Goal: Task Accomplishment & Management: Manage account settings

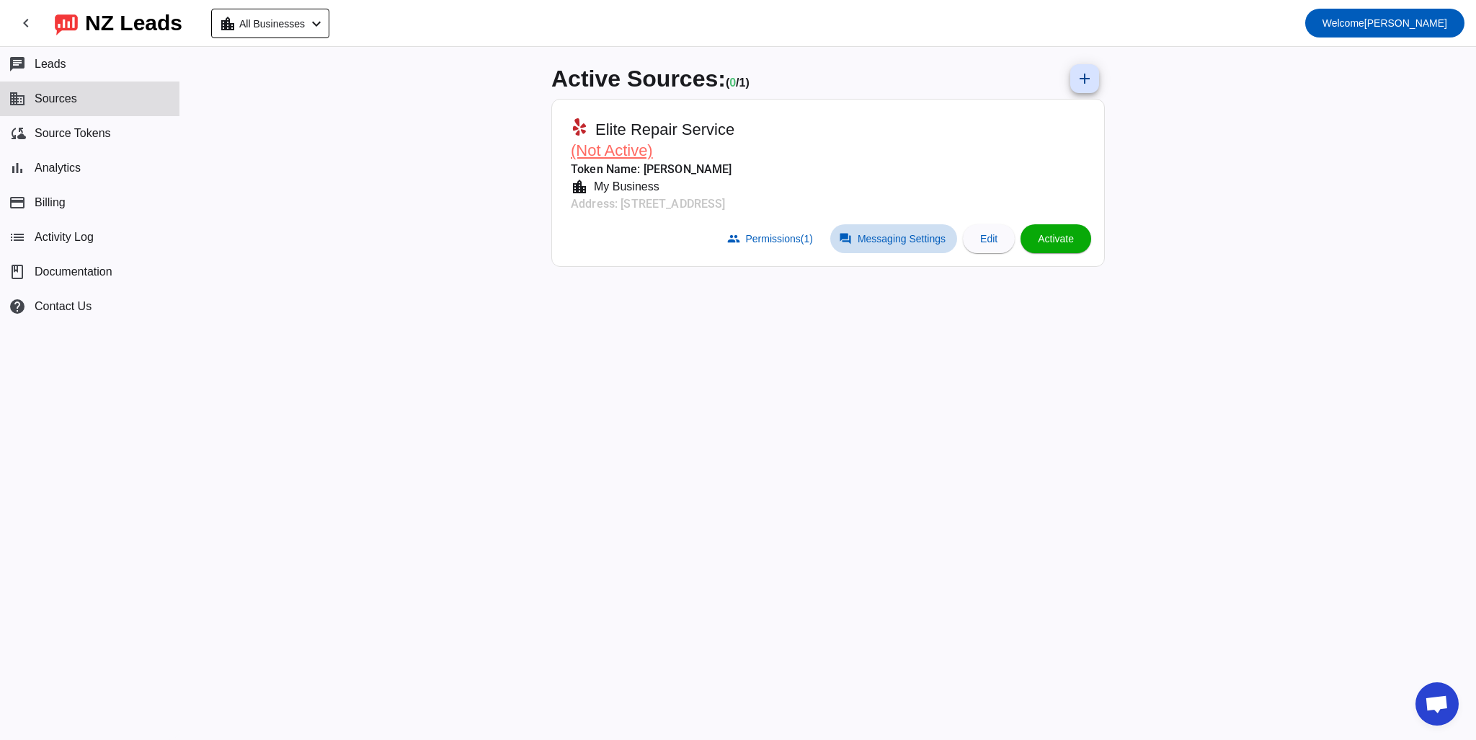
click at [883, 242] on span "Messaging Settings" at bounding box center [902, 239] width 88 height 12
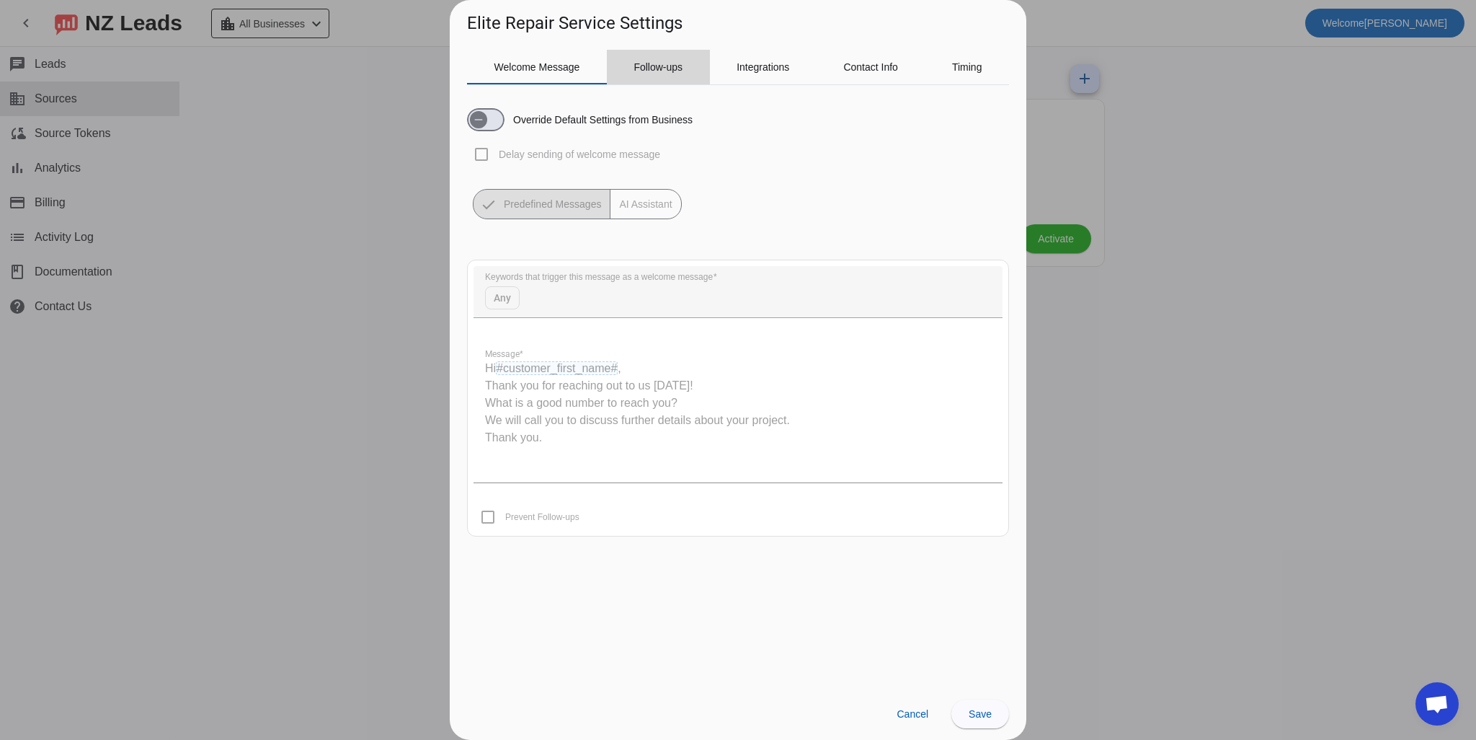
click at [667, 76] on span "Follow-ups" at bounding box center [658, 67] width 49 height 35
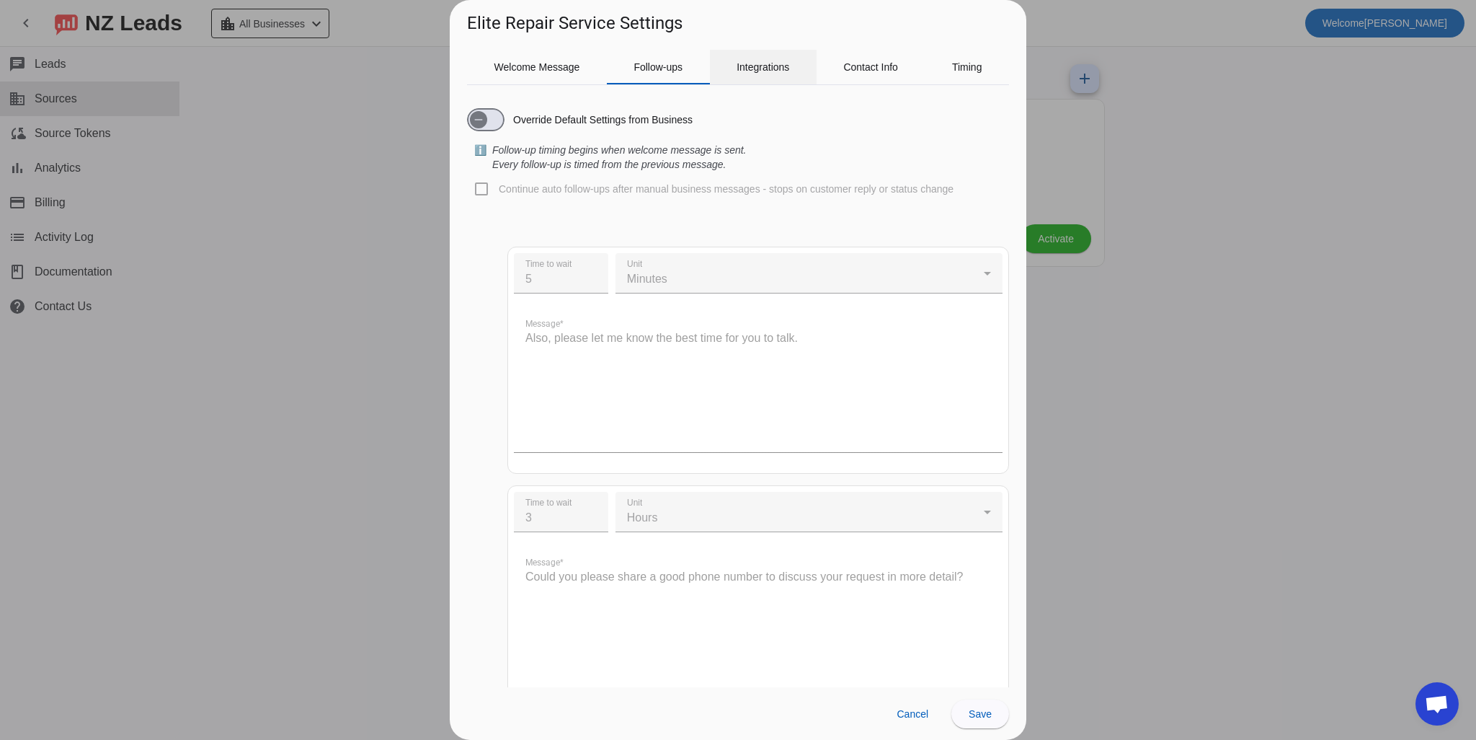
click at [747, 72] on span "Integrations" at bounding box center [763, 67] width 53 height 10
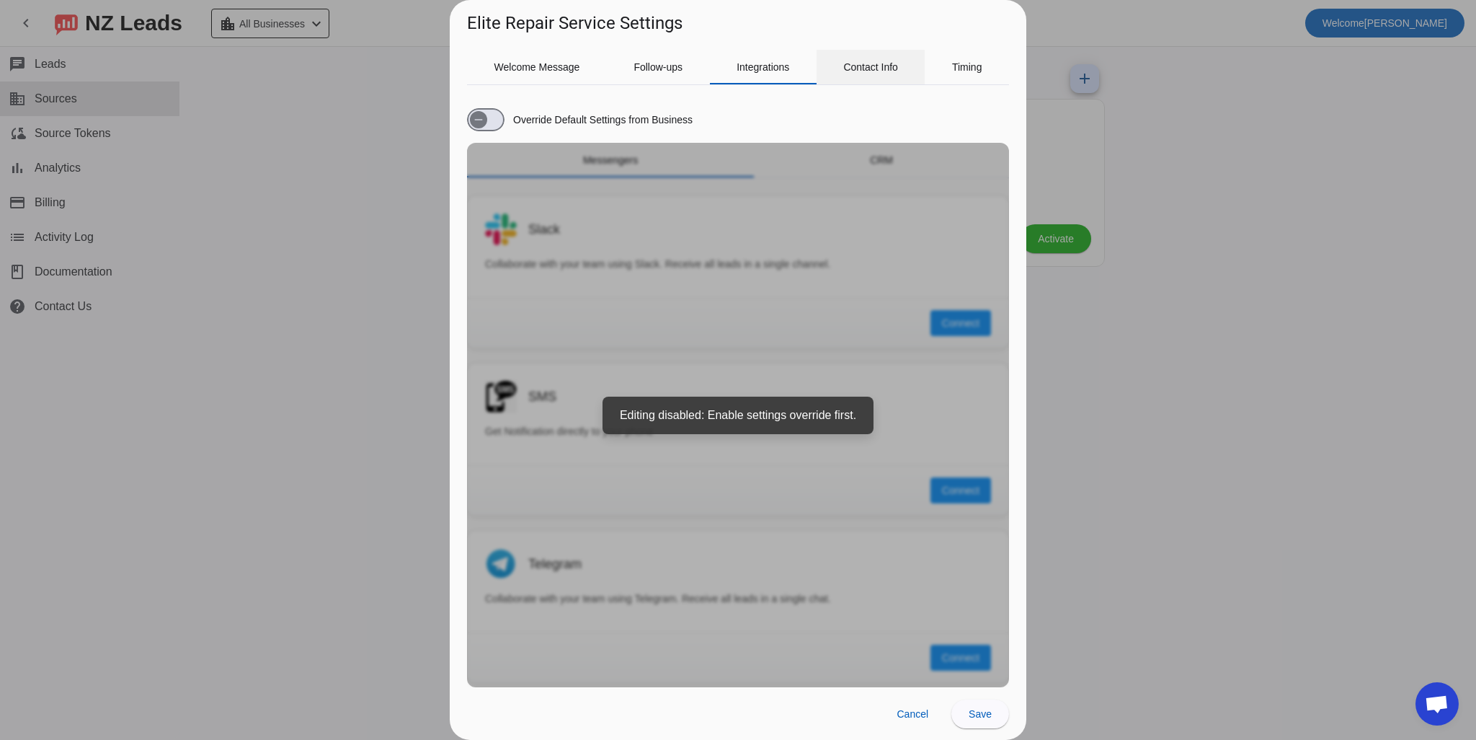
click at [851, 69] on span "Contact Info" at bounding box center [870, 67] width 55 height 10
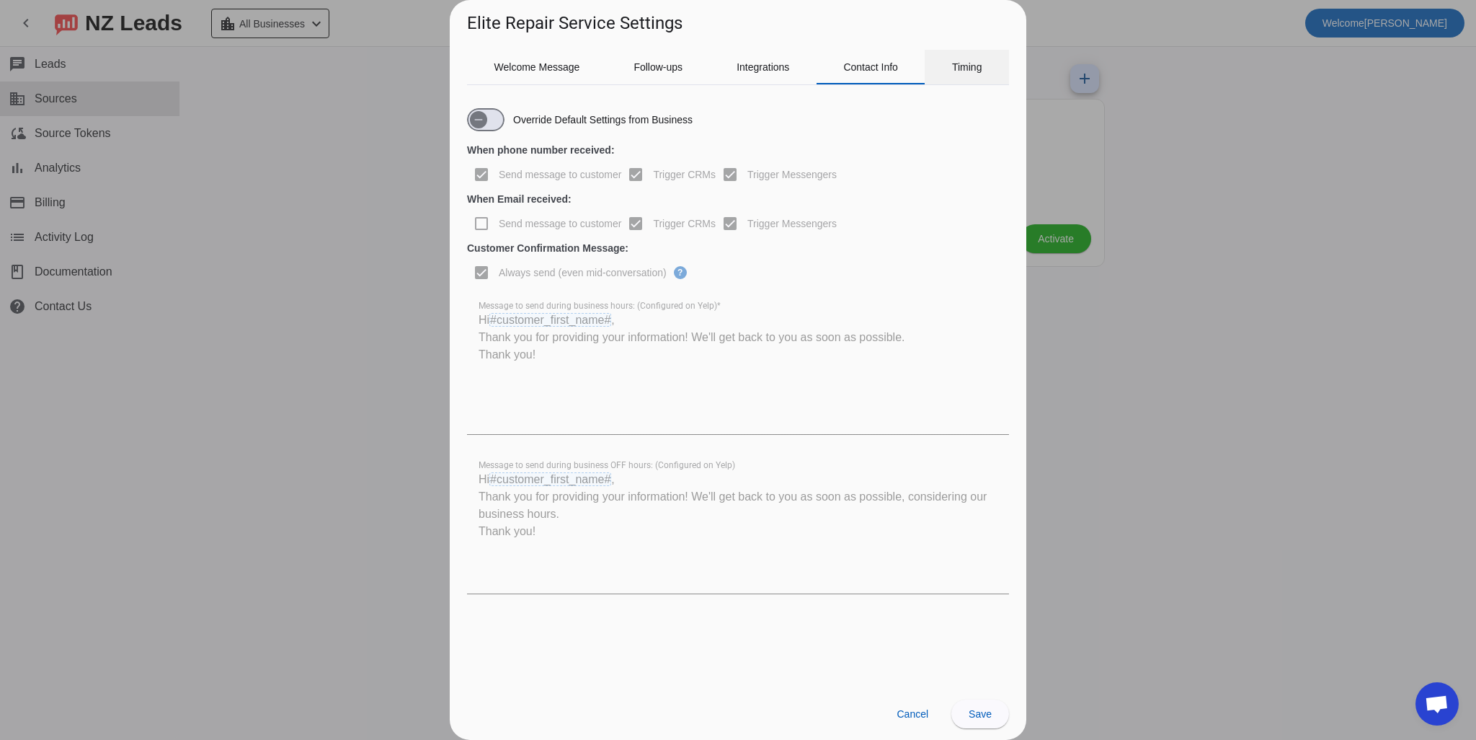
click at [960, 74] on span "Timing" at bounding box center [967, 67] width 30 height 35
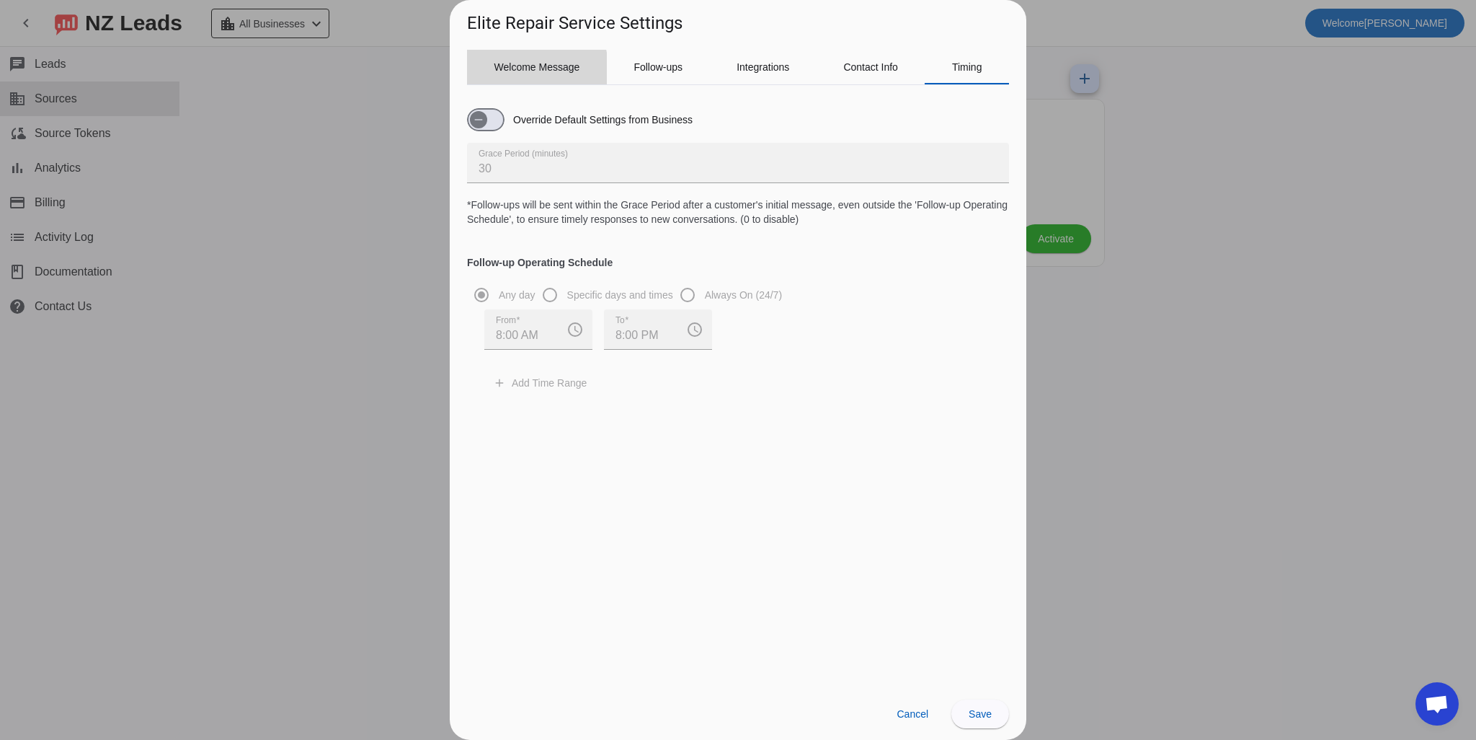
click at [497, 81] on span "Welcome Message" at bounding box center [537, 67] width 86 height 35
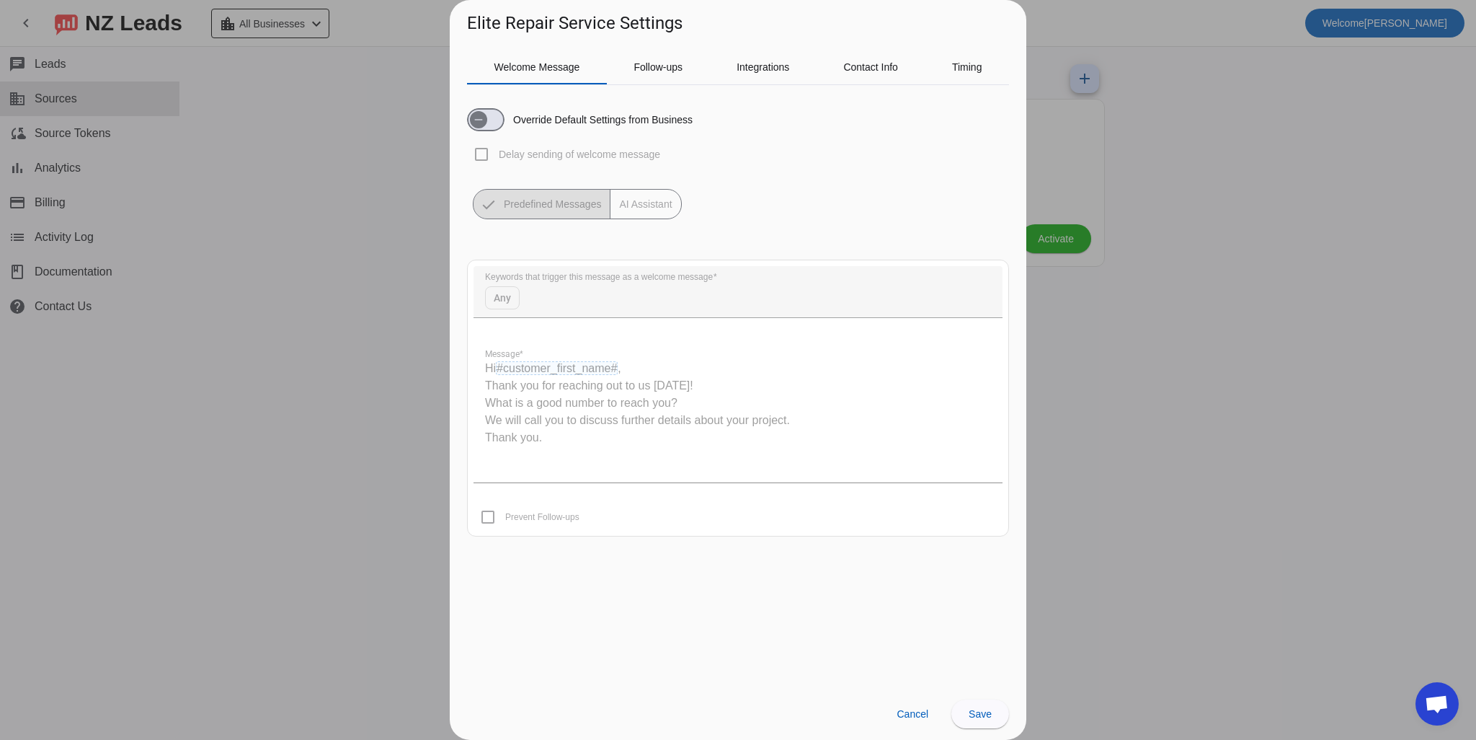
drag, startPoint x: 682, startPoint y: 221, endPoint x: 672, endPoint y: 201, distance: 21.9
click at [678, 212] on div "Override Default Settings from Business Delay sending of welcome message Predef…" at bounding box center [738, 322] width 542 height 451
click at [672, 200] on mat-button-toggle-group "Predefined Messages AI Assistant" at bounding box center [577, 204] width 209 height 30
click at [487, 111] on span "button" at bounding box center [478, 119] width 17 height 17
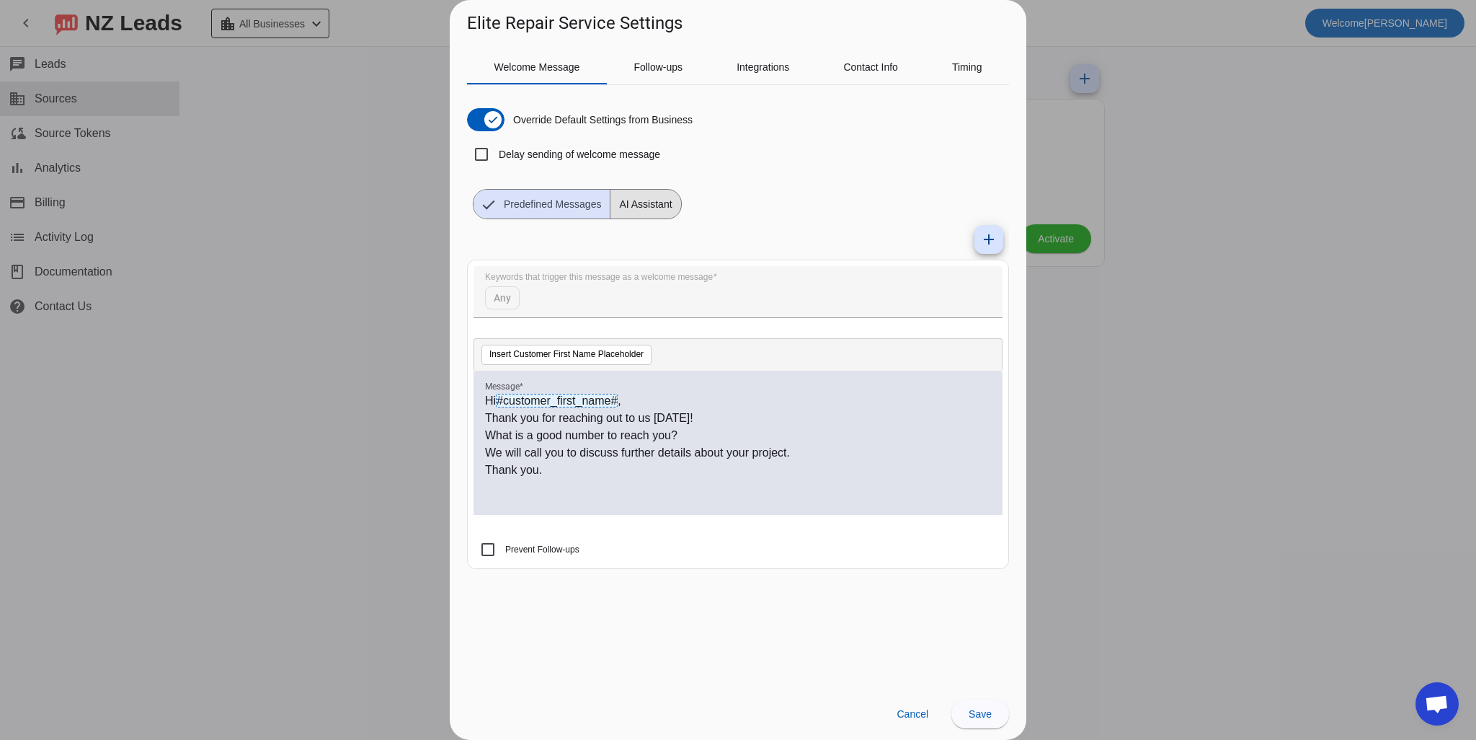
click at [648, 205] on span "AI Assistant" at bounding box center [646, 204] width 70 height 29
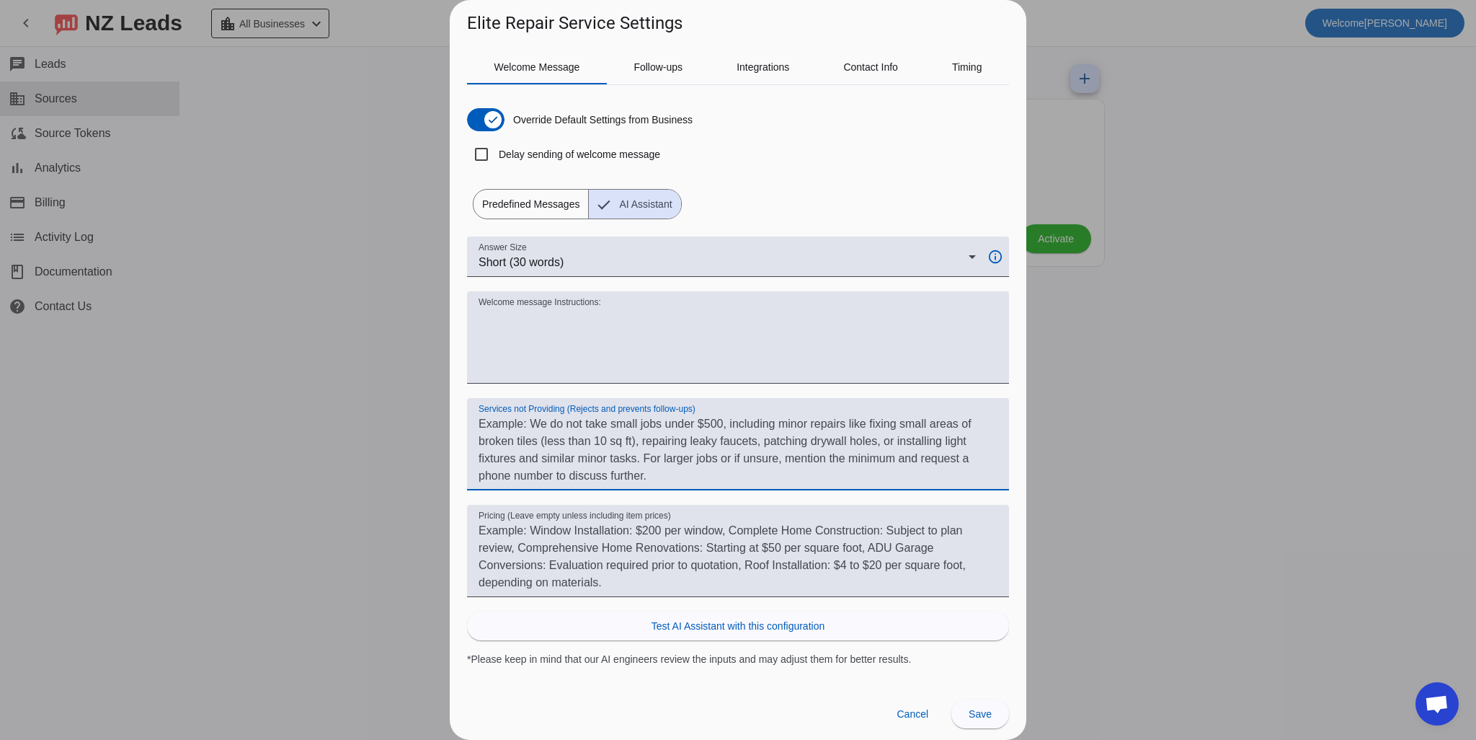
click at [608, 441] on textarea "Services not Providing (Rejects and prevents follow-ups)" at bounding box center [738, 449] width 519 height 69
click at [781, 182] on div "Override Default Settings from Business Delay sending of welcome message Predef…" at bounding box center [738, 158] width 542 height 123
click at [491, 197] on span "Predefined Messages" at bounding box center [531, 204] width 115 height 29
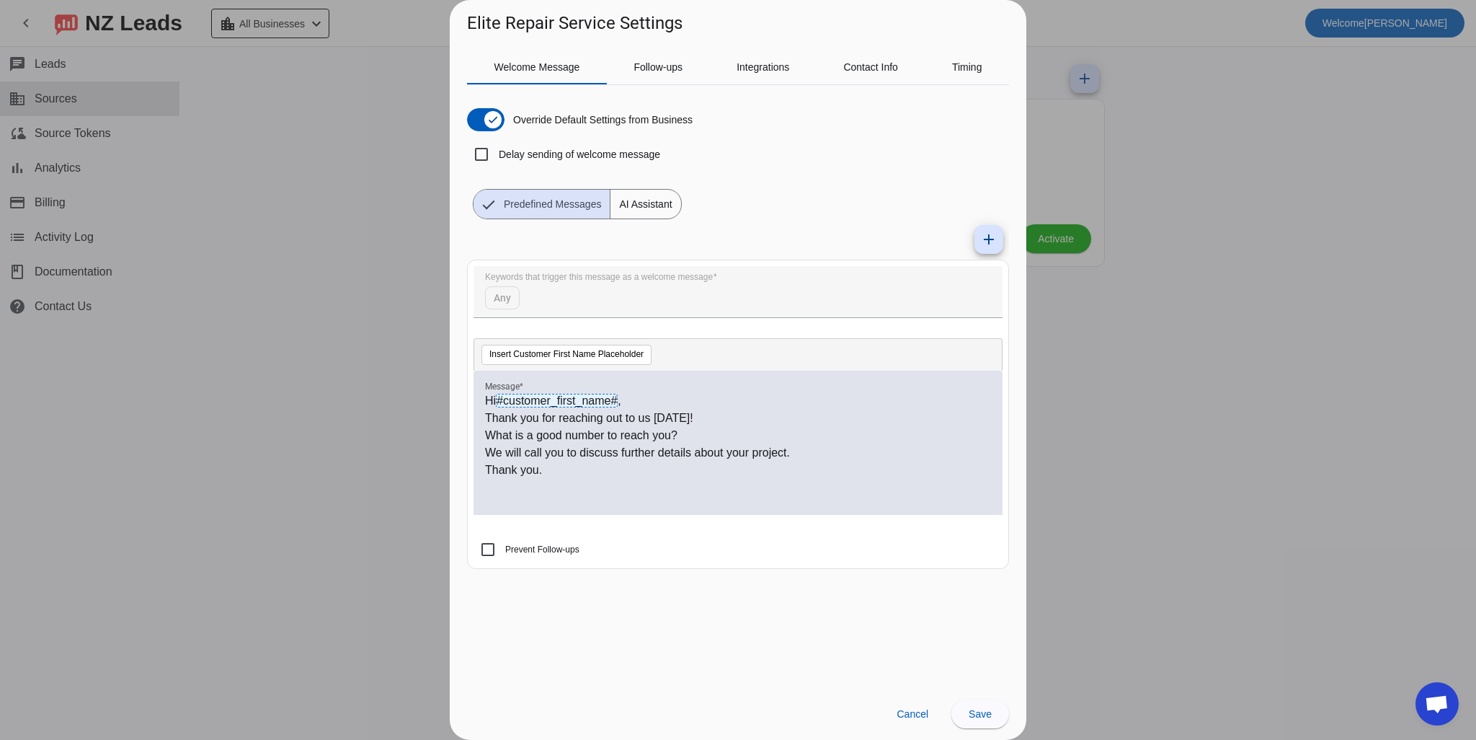
click at [802, 166] on div "Override Default Settings from Business Delay sending of welcome message Predef…" at bounding box center [738, 158] width 542 height 123
click at [484, 120] on span "button" at bounding box center [492, 119] width 17 height 17
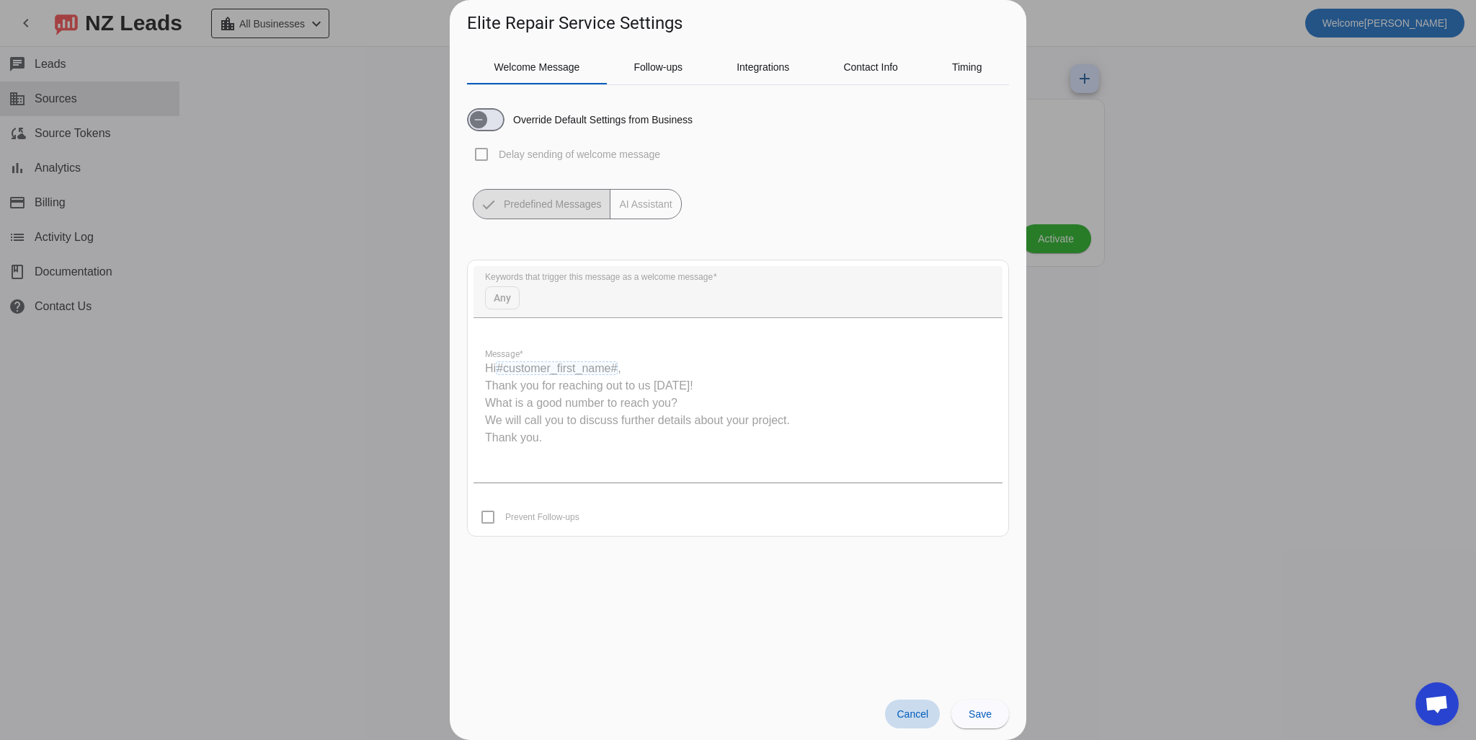
click at [909, 715] on span "Cancel" at bounding box center [913, 714] width 32 height 12
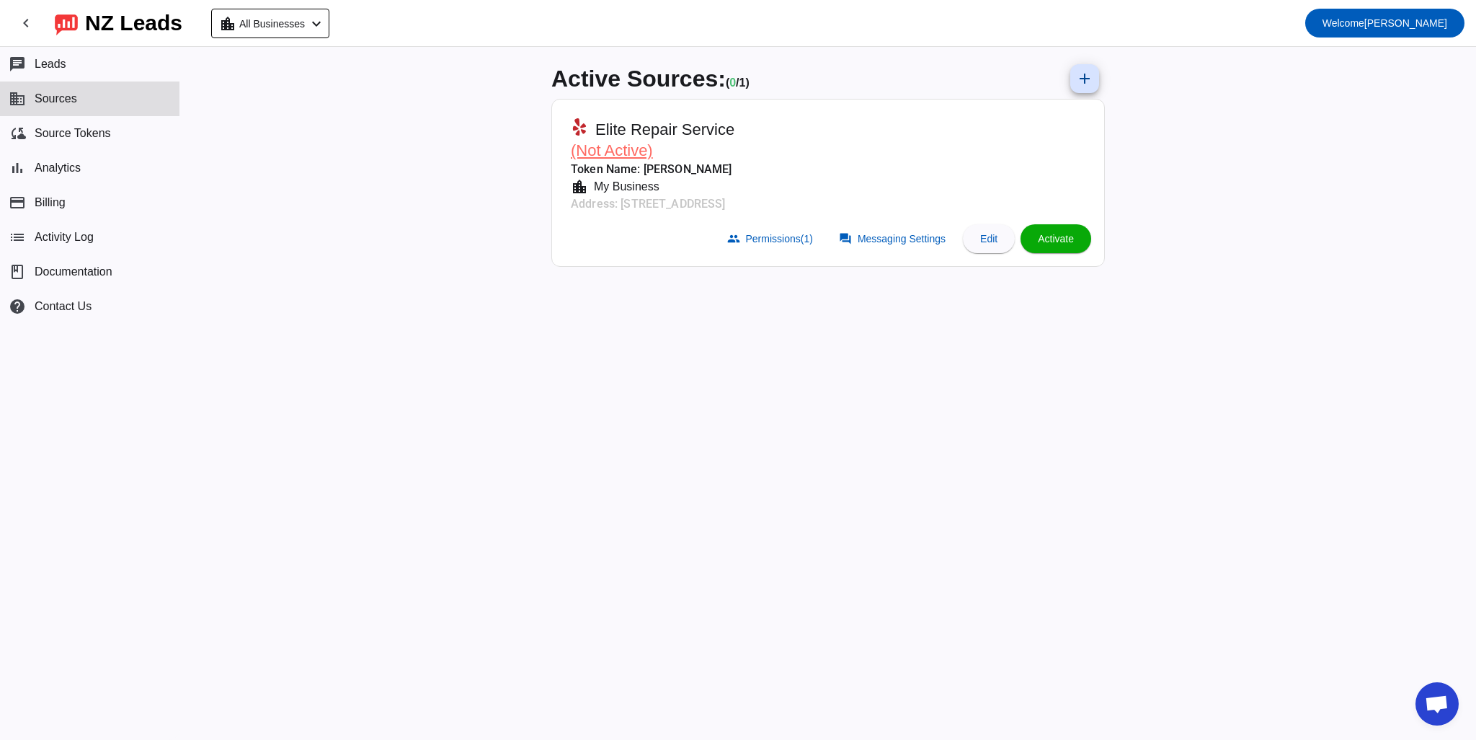
click at [970, 487] on div "Active Sources: ( 0 / 1) add Elite Repair Service (Not Active) Token Name: [PER…" at bounding box center [828, 393] width 577 height 693
click at [312, 17] on div "location_city All Businesses chevron_left" at bounding box center [272, 24] width 106 height 20
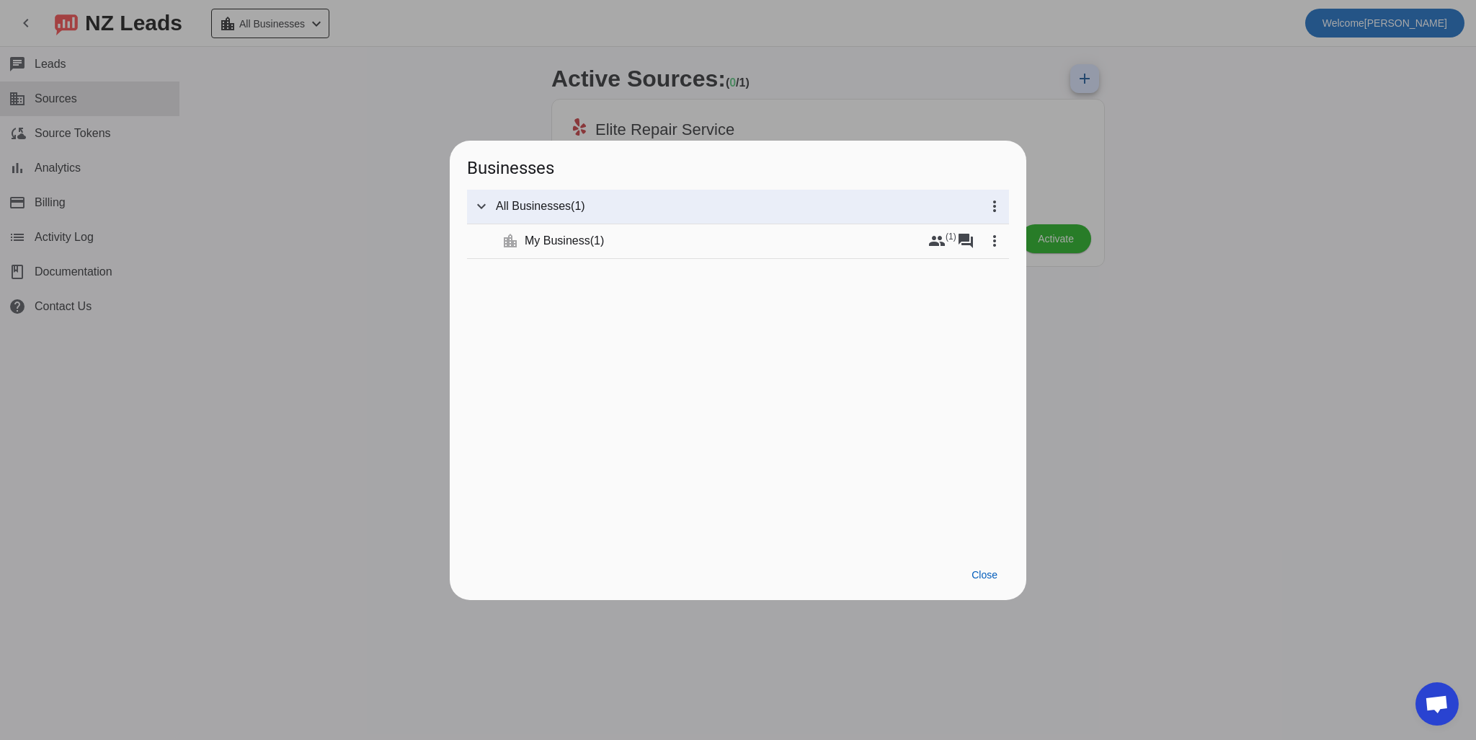
click at [319, 257] on div at bounding box center [738, 370] width 1476 height 740
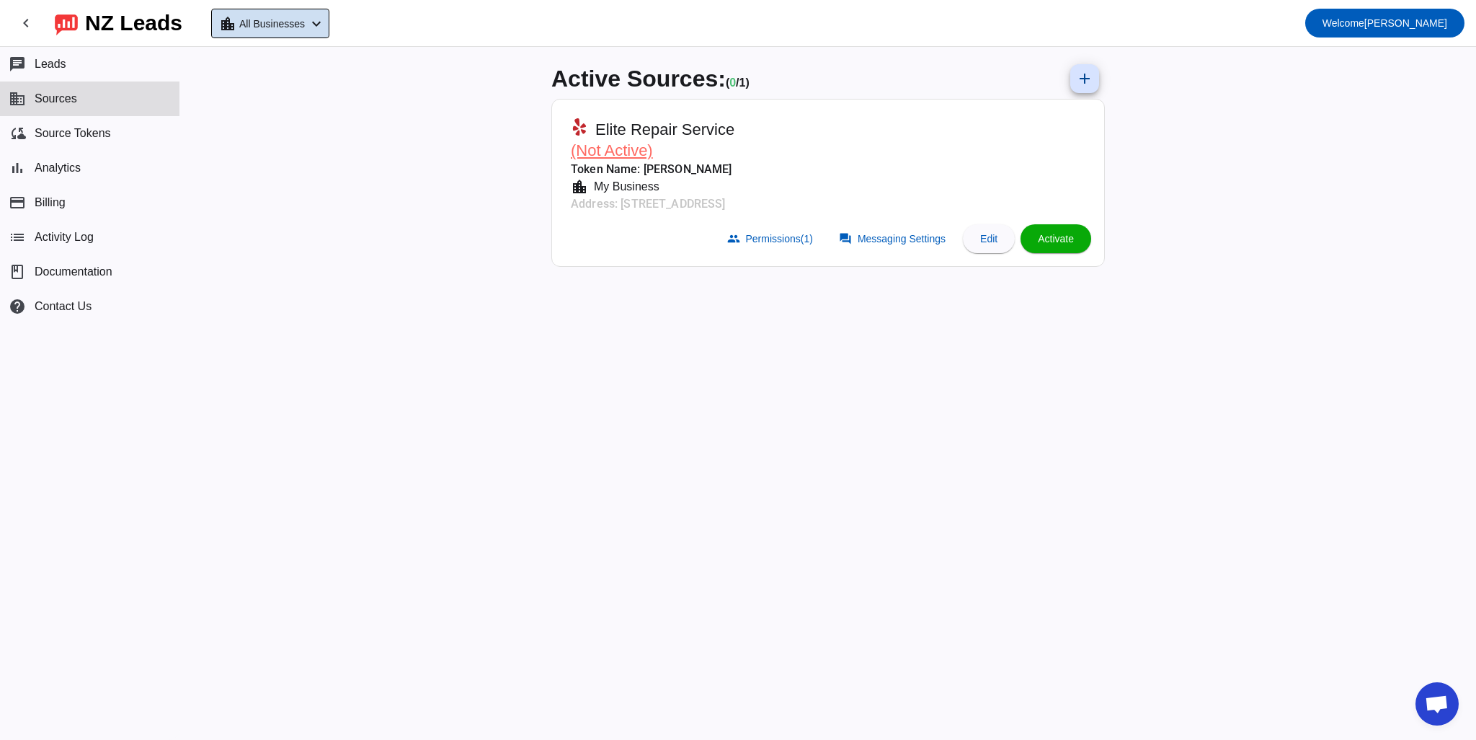
click at [329, 29] on span at bounding box center [270, 23] width 117 height 28
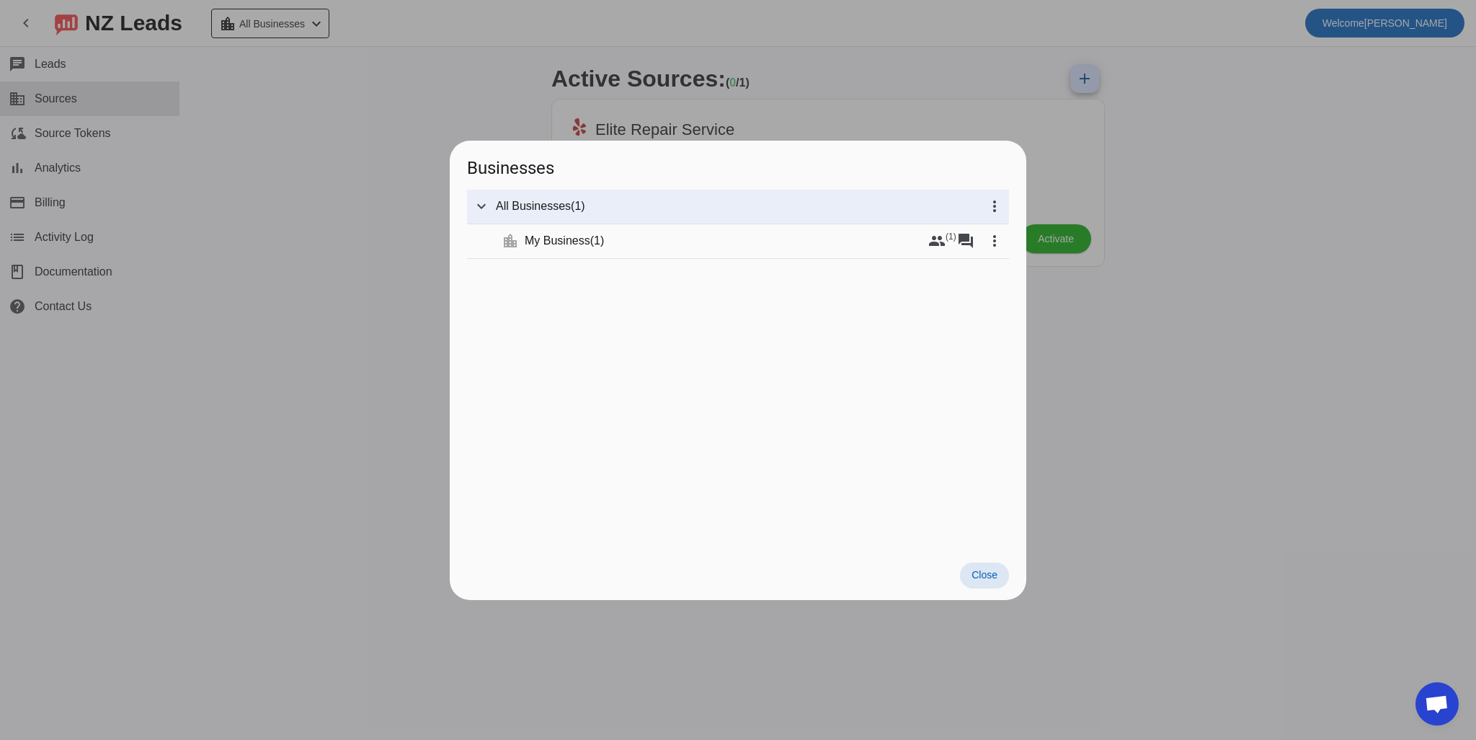
click at [963, 572] on span at bounding box center [984, 575] width 49 height 26
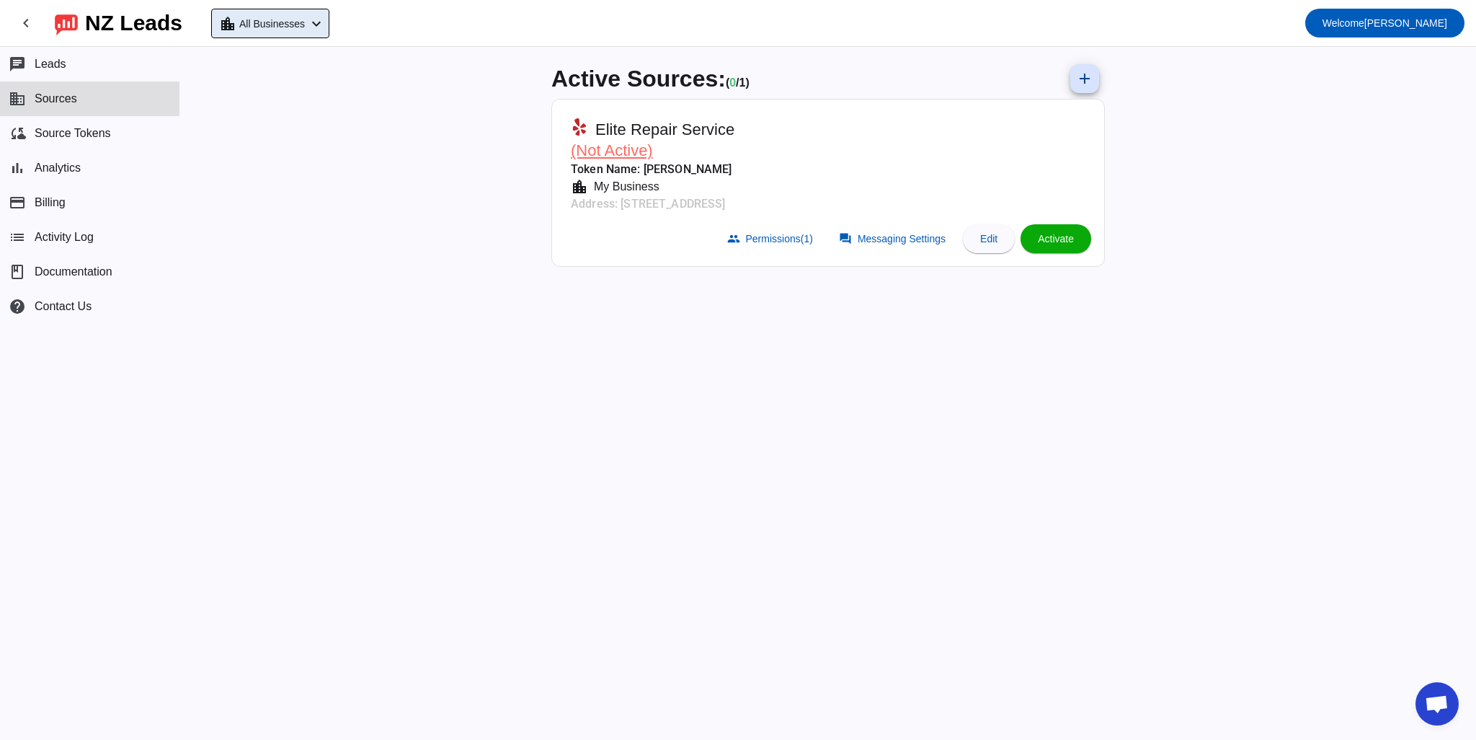
click at [489, 372] on div "Active Sources: ( 0 / 1) add Elite Repair Service (Not Active) Token Name: [PER…" at bounding box center [828, 393] width 1296 height 693
